Goal: Information Seeking & Learning: Learn about a topic

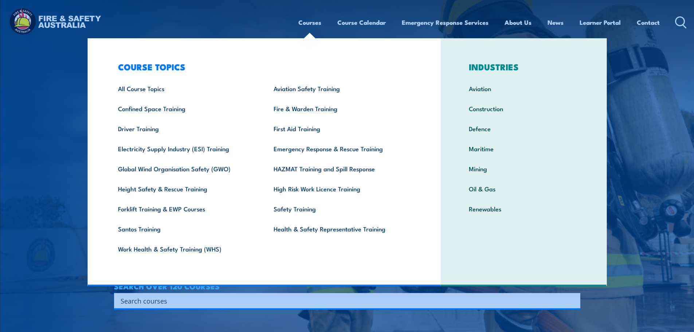
click at [463, 302] on input "Search input" at bounding box center [342, 300] width 443 height 11
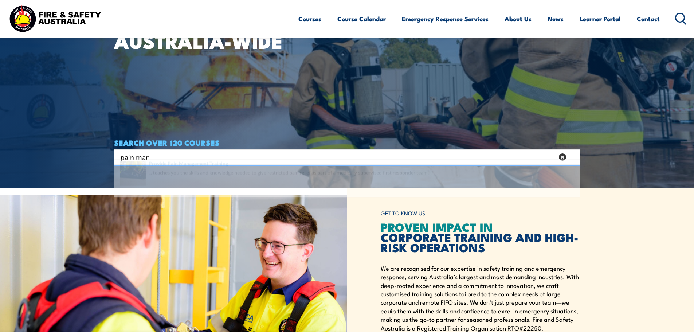
scroll to position [146, 0]
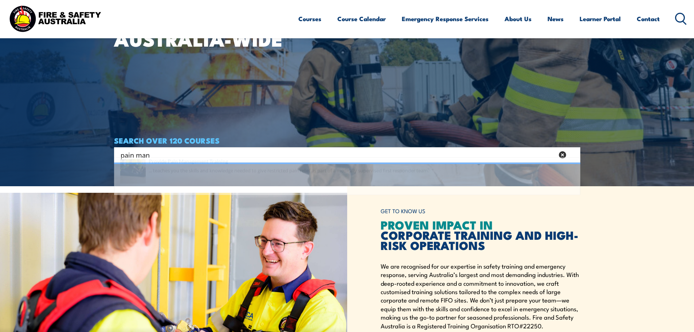
type input "pain man"
click at [240, 184] on span at bounding box center [347, 186] width 462 height 34
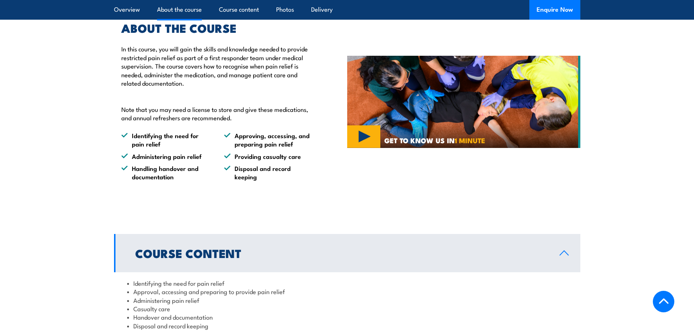
scroll to position [401, 0]
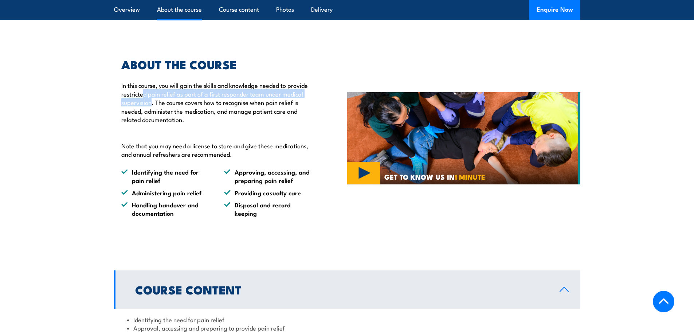
drag, startPoint x: 144, startPoint y: 93, endPoint x: 152, endPoint y: 105, distance: 14.1
click at [152, 105] on p "In this course, you will gain the skills and knowledge needed to provide restri…" at bounding box center [217, 106] width 192 height 51
drag, startPoint x: 154, startPoint y: 104, endPoint x: 210, endPoint y: 98, distance: 55.7
click at [210, 98] on p "In this course, you will gain the skills and knowledge needed to provide restri…" at bounding box center [217, 106] width 192 height 51
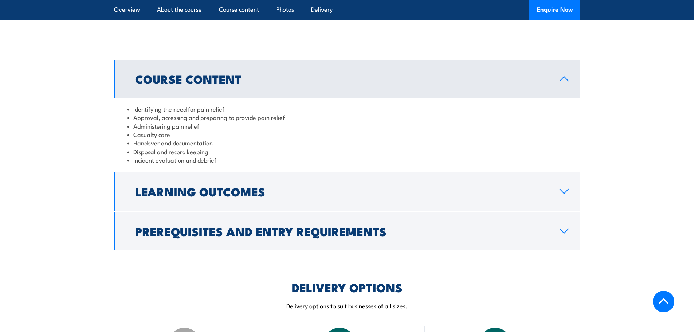
scroll to position [546, 0]
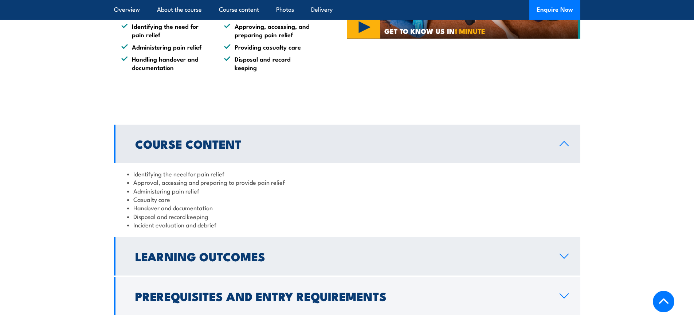
click at [382, 260] on h2 "Learning Outcomes" at bounding box center [341, 256] width 413 height 10
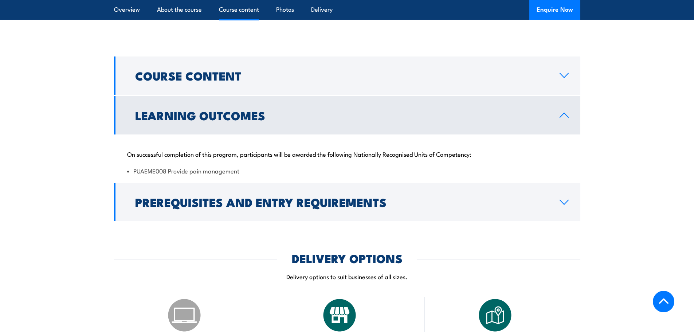
scroll to position [619, 0]
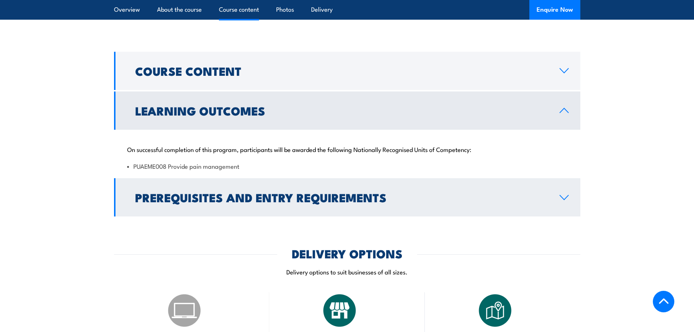
click at [410, 207] on link "Prerequisites and Entry Requirements" at bounding box center [347, 197] width 466 height 38
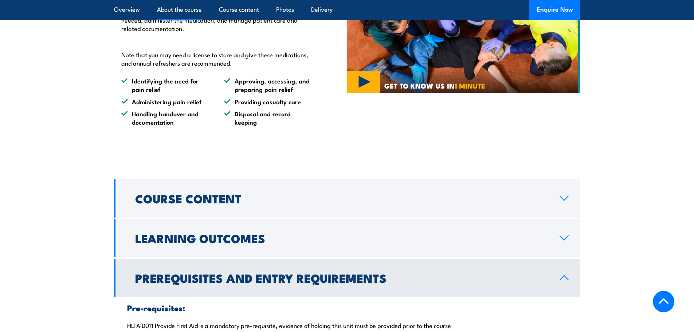
scroll to position [364, 0]
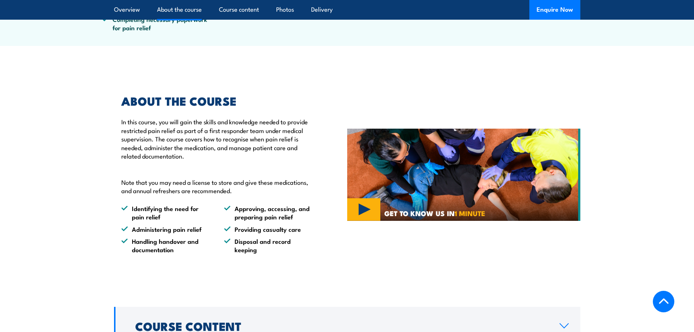
click at [260, 149] on p "In this course, you will gain the skills and knowledge needed to provide restri…" at bounding box center [217, 142] width 192 height 51
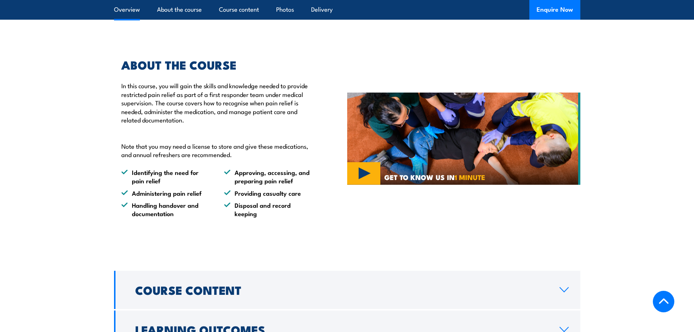
scroll to position [401, 0]
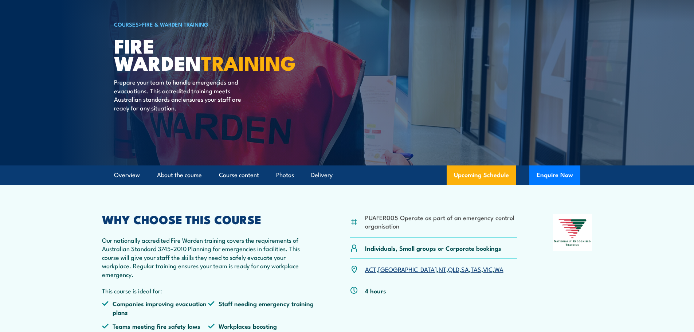
scroll to position [43, 0]
